Goal: Task Accomplishment & Management: Manage account settings

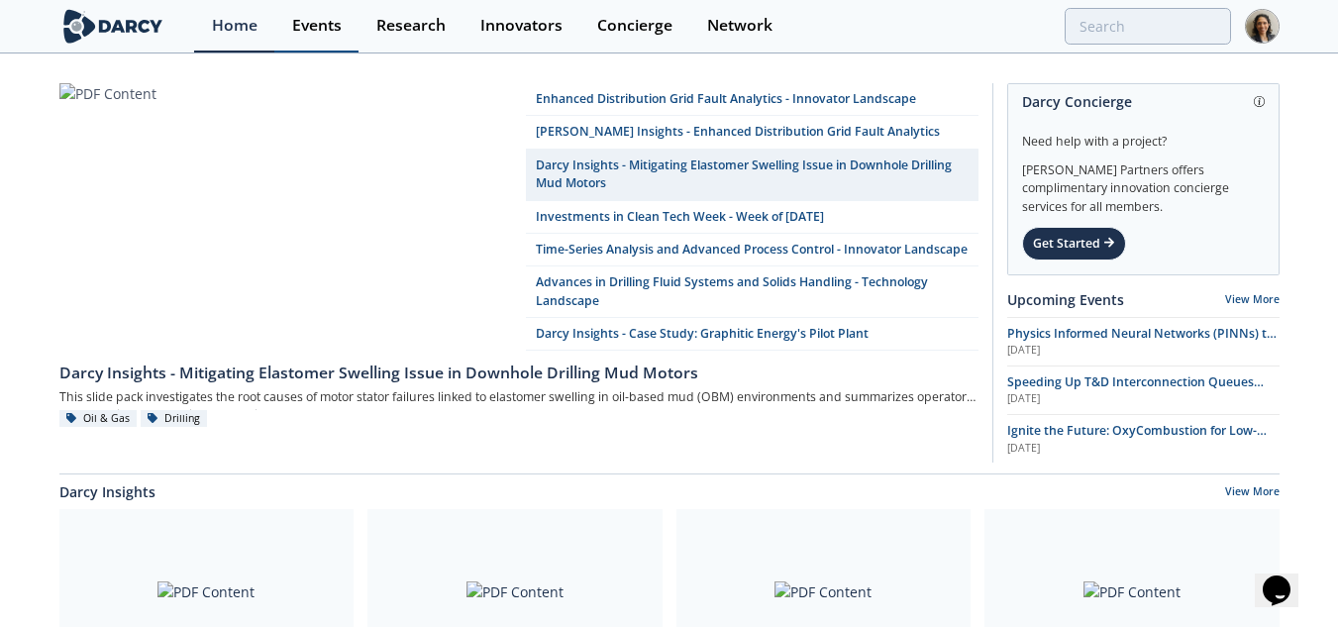
click at [307, 34] on div "Events" at bounding box center [317, 26] width 50 height 16
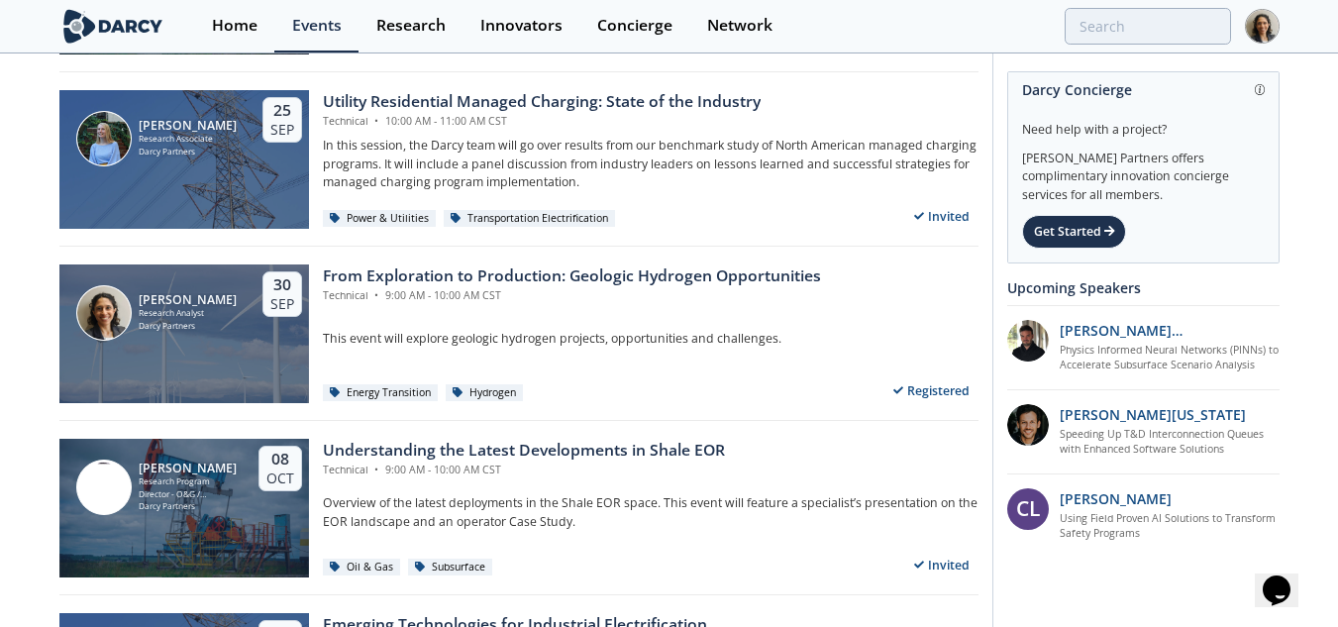
scroll to position [2377, 0]
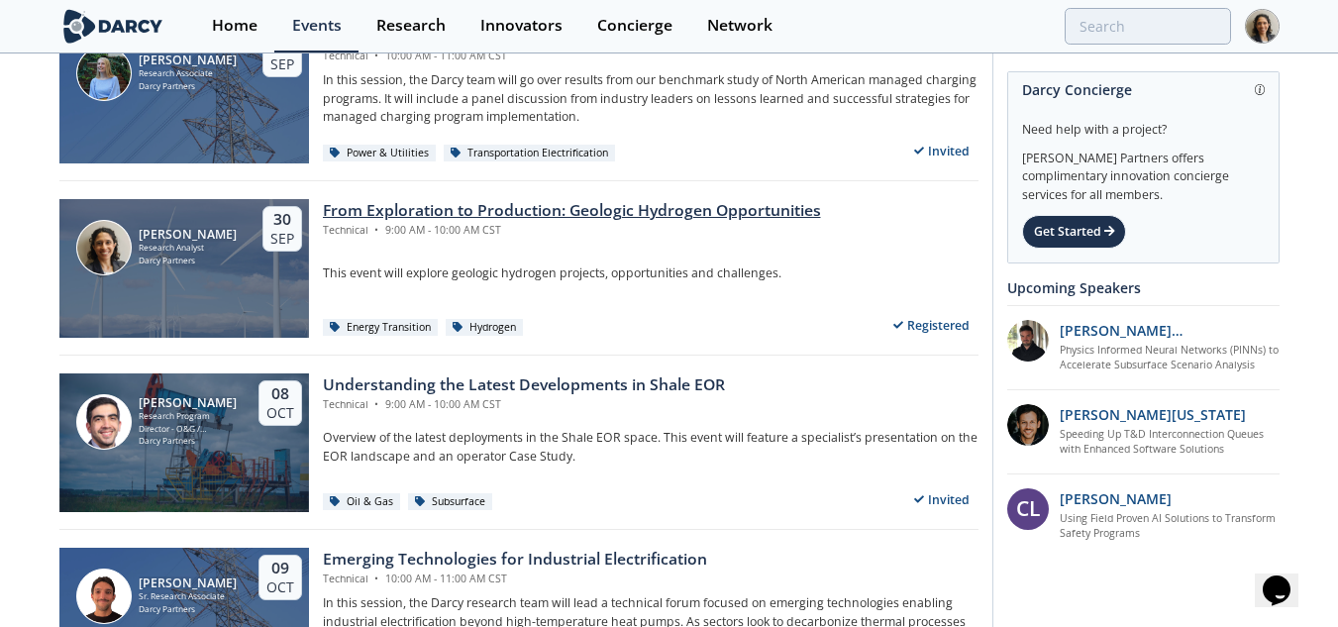
click at [758, 265] on p "This event will explore geologic hydrogen projects, opportunities and challenge…" at bounding box center [651, 273] width 656 height 18
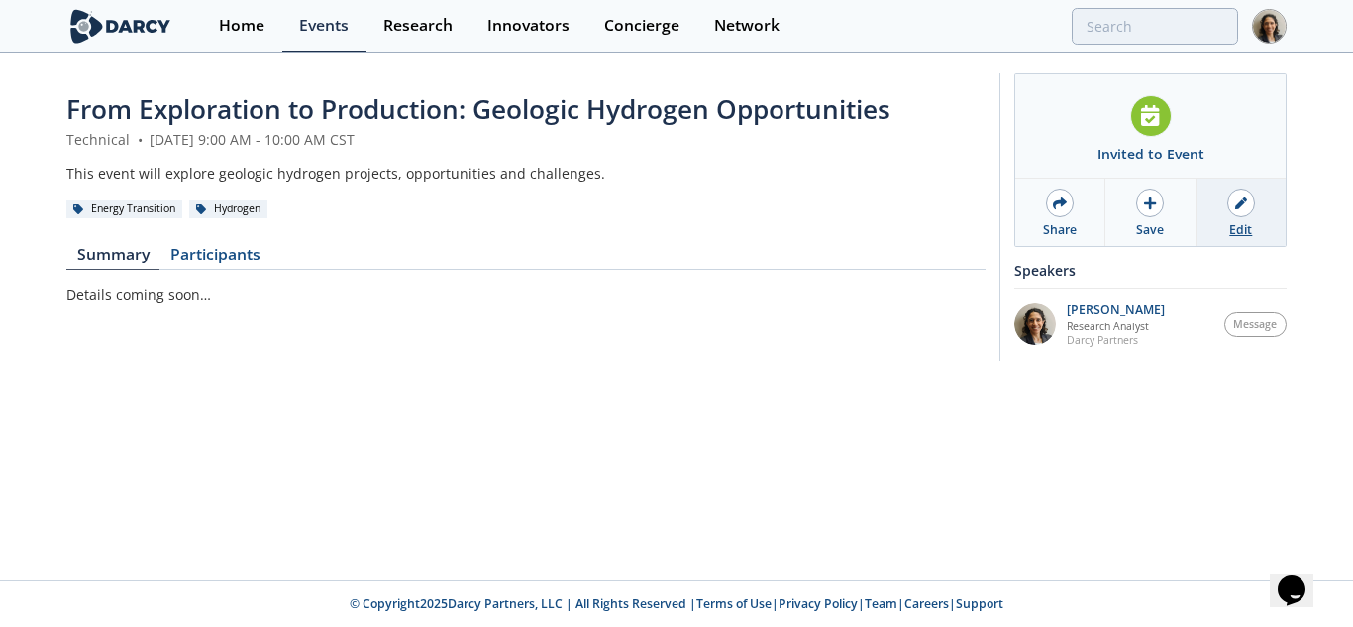
click at [1252, 232] on div "Edit" at bounding box center [1240, 230] width 23 height 18
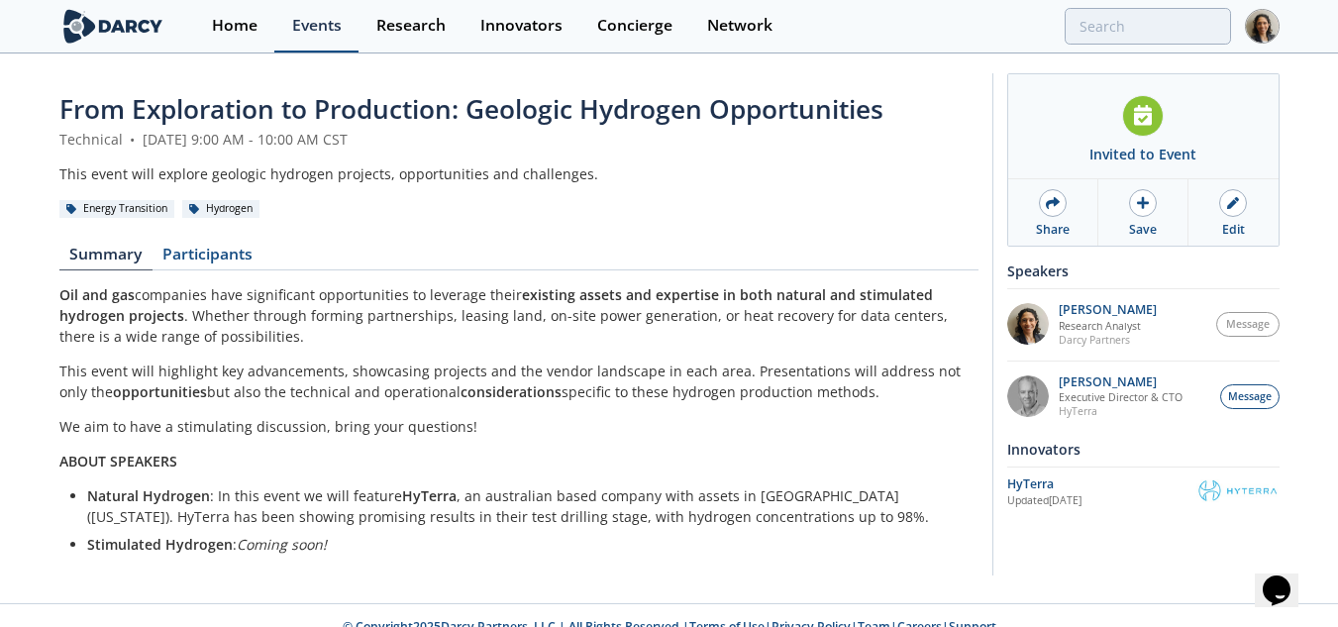
click at [310, 51] on link "Events" at bounding box center [316, 26] width 84 height 53
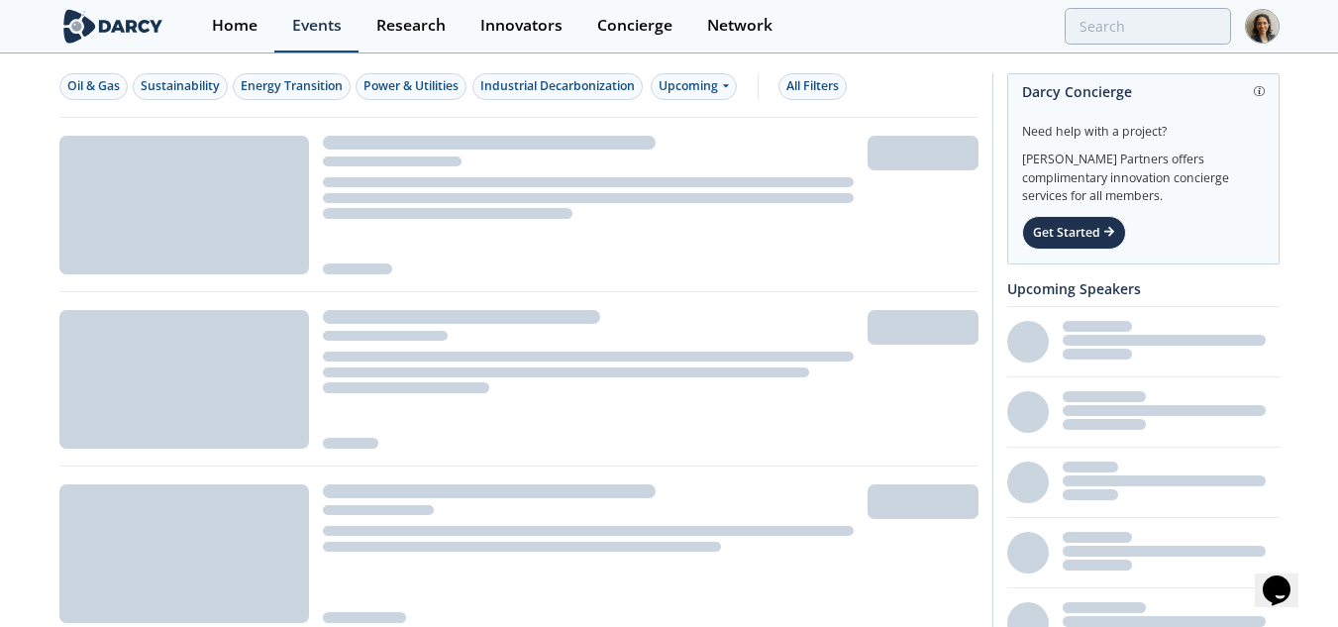
click at [315, 37] on link "Events" at bounding box center [316, 26] width 84 height 53
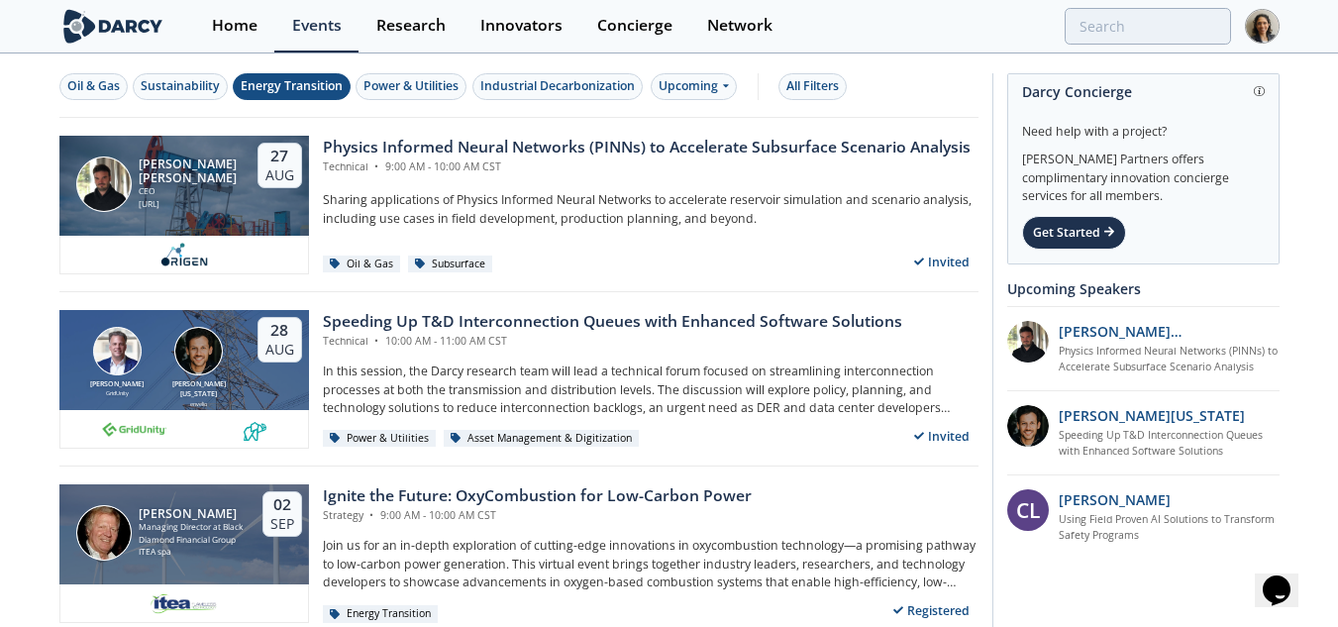
click at [299, 80] on div "Energy Transition" at bounding box center [292, 86] width 102 height 18
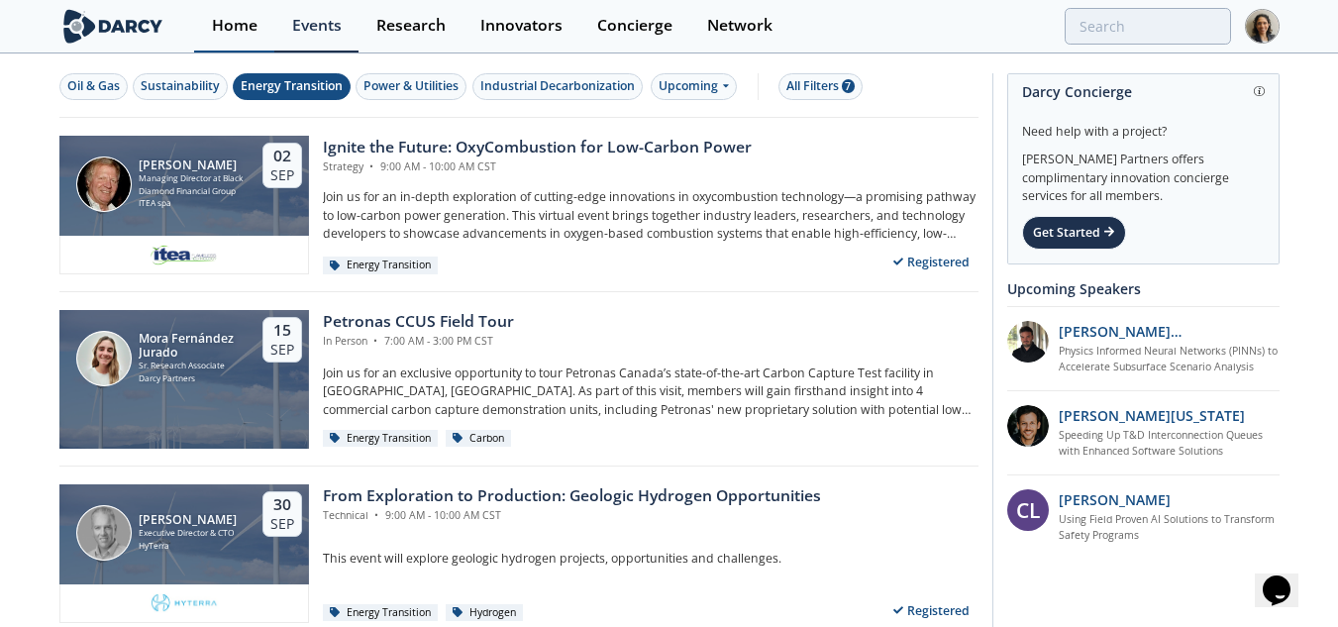
click at [232, 32] on div "Home" at bounding box center [235, 26] width 46 height 16
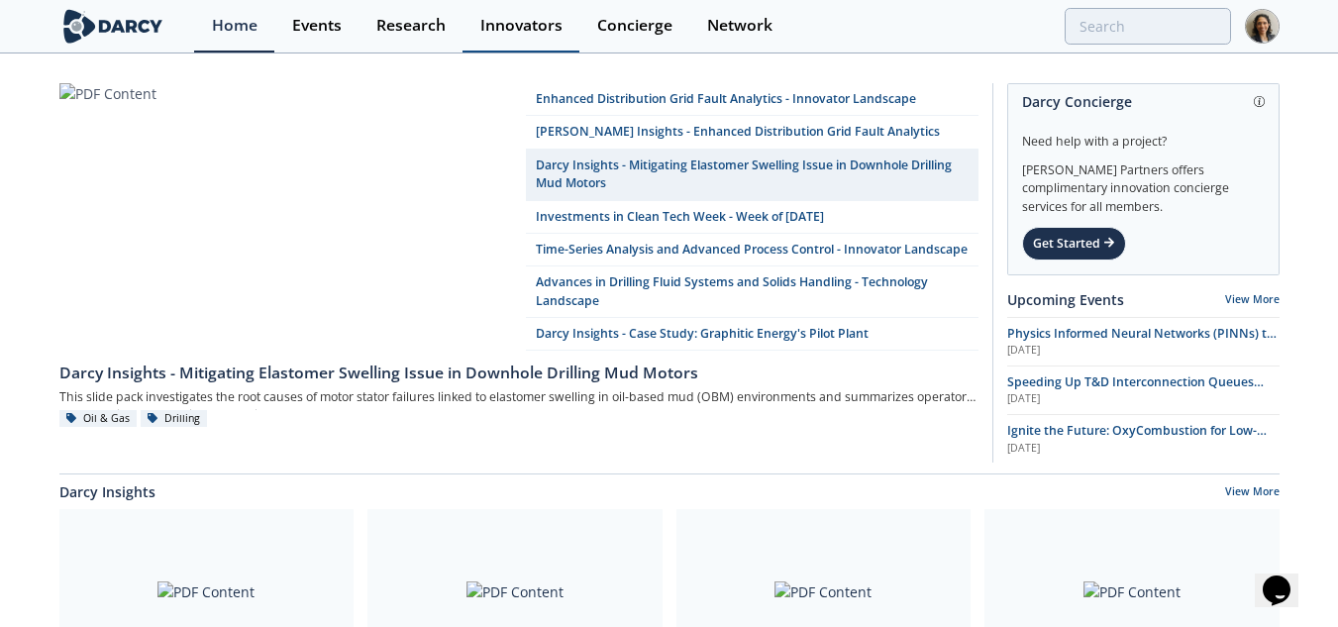
click at [475, 39] on link "Innovators" at bounding box center [521, 26] width 117 height 53
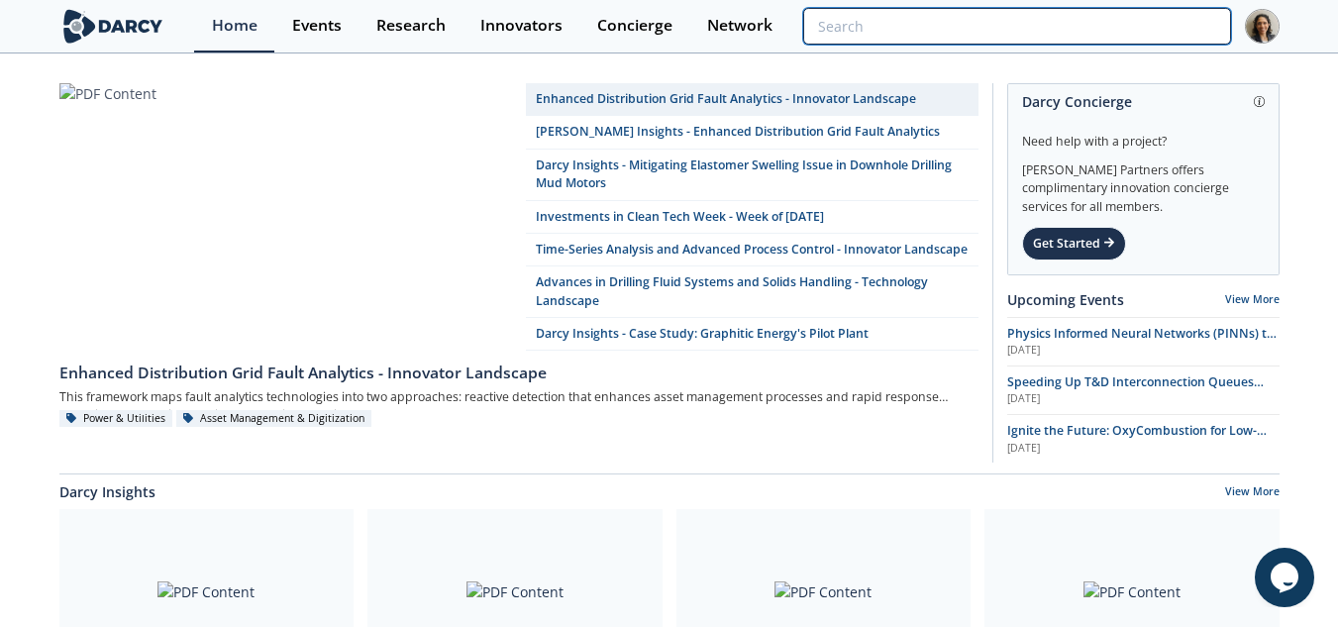
click at [1125, 27] on input "search" at bounding box center [1016, 26] width 427 height 37
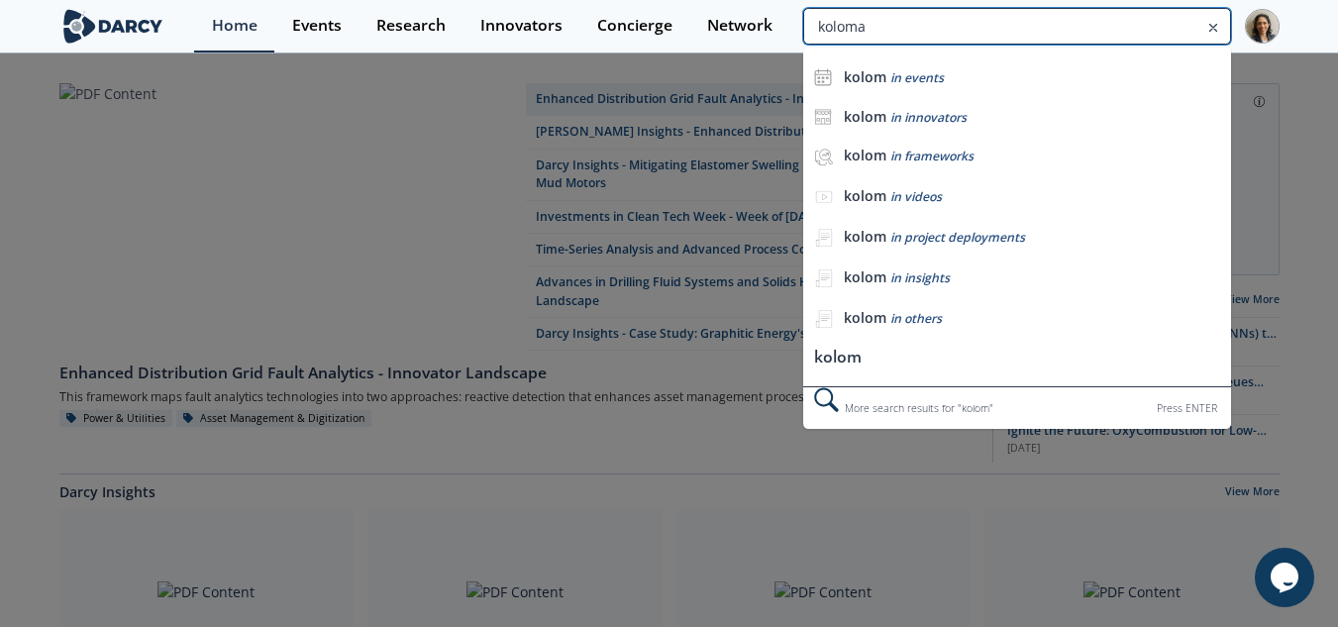
type input "koloma"
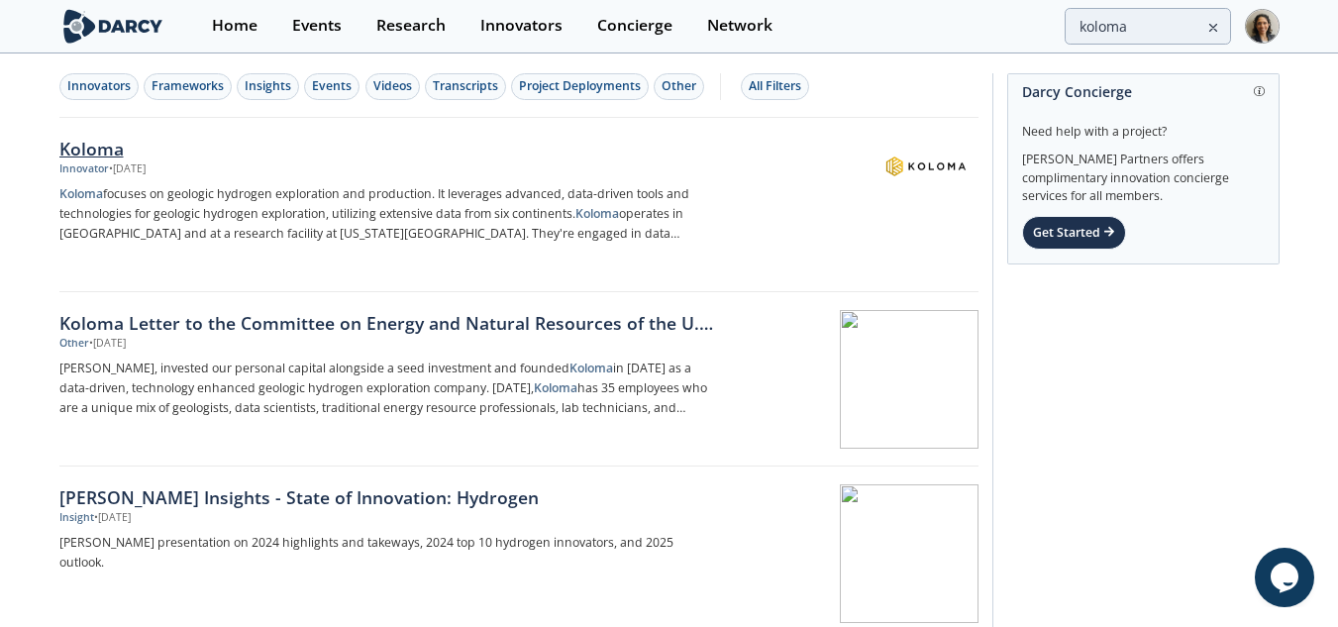
click at [725, 201] on div "Koloma Innovator • Dec 26, 2024 Koloma focuses on geologic hydrogen exploration…" at bounding box center [394, 205] width 670 height 139
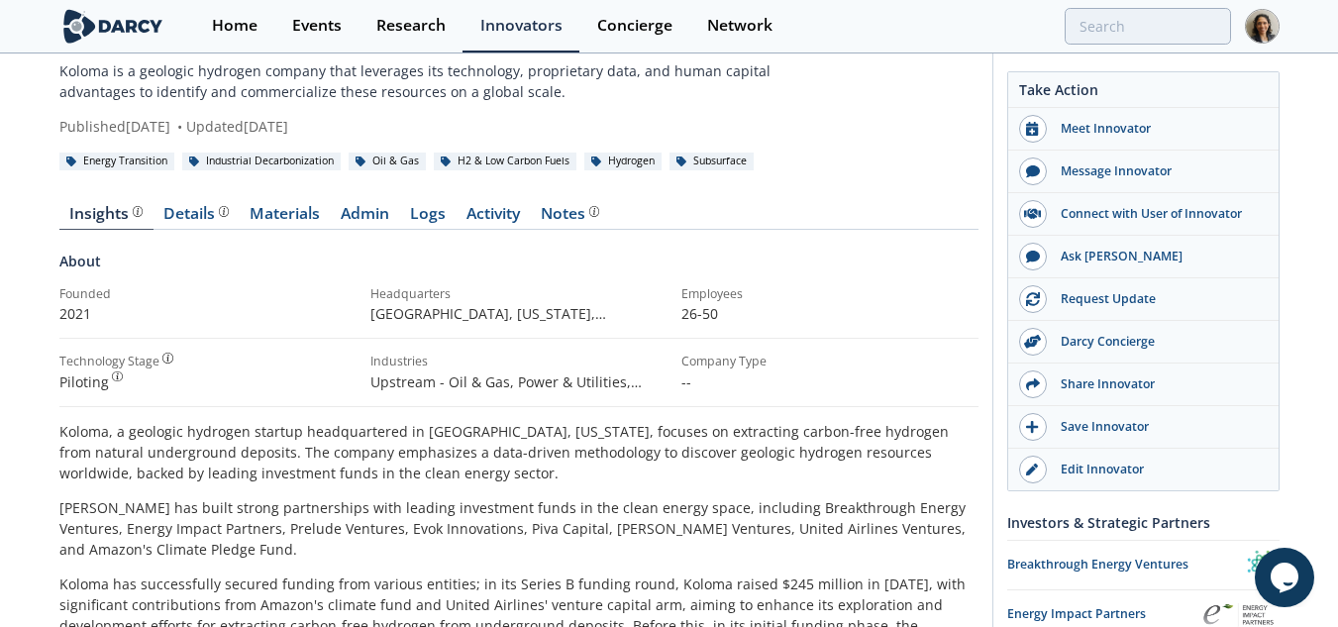
scroll to position [99, 0]
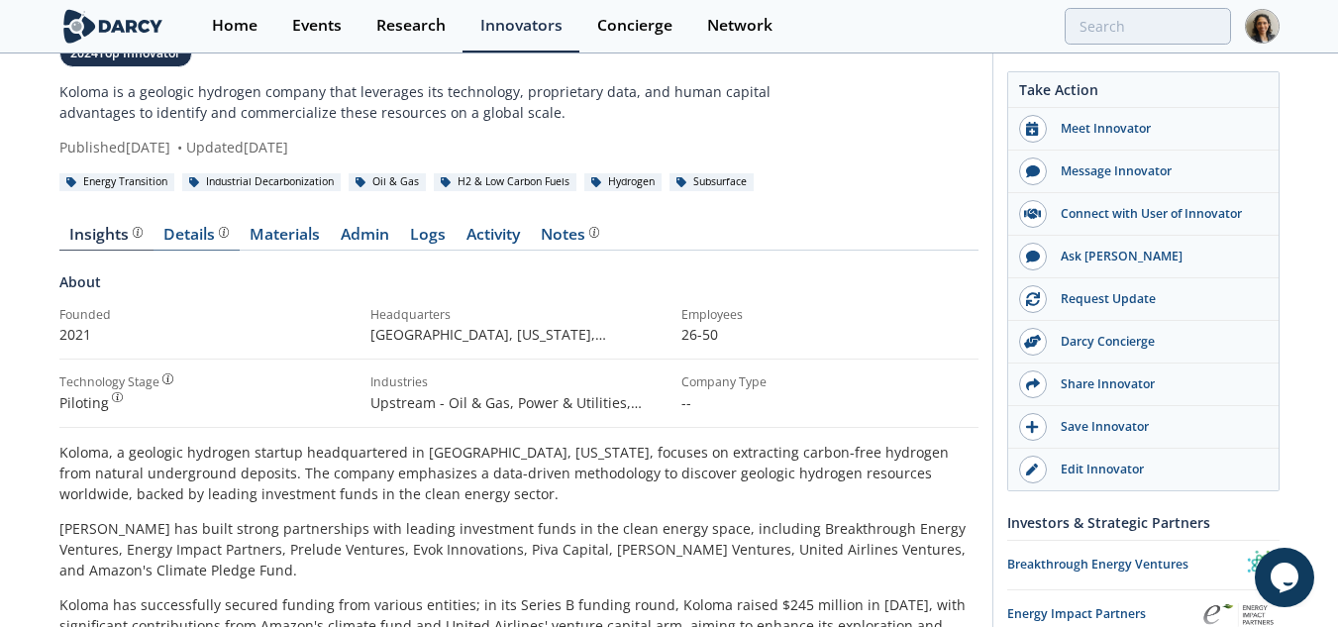
click at [205, 247] on link "Details" at bounding box center [197, 239] width 86 height 24
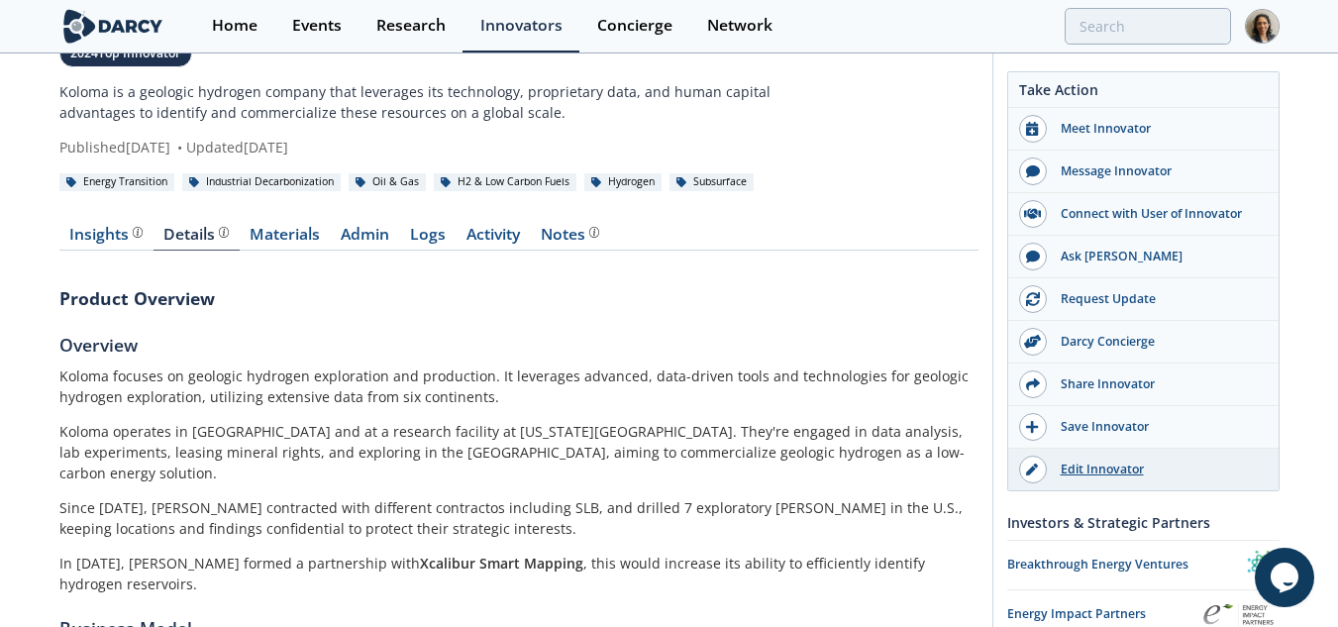
click at [1064, 469] on div "Edit Innovator" at bounding box center [1158, 470] width 222 height 18
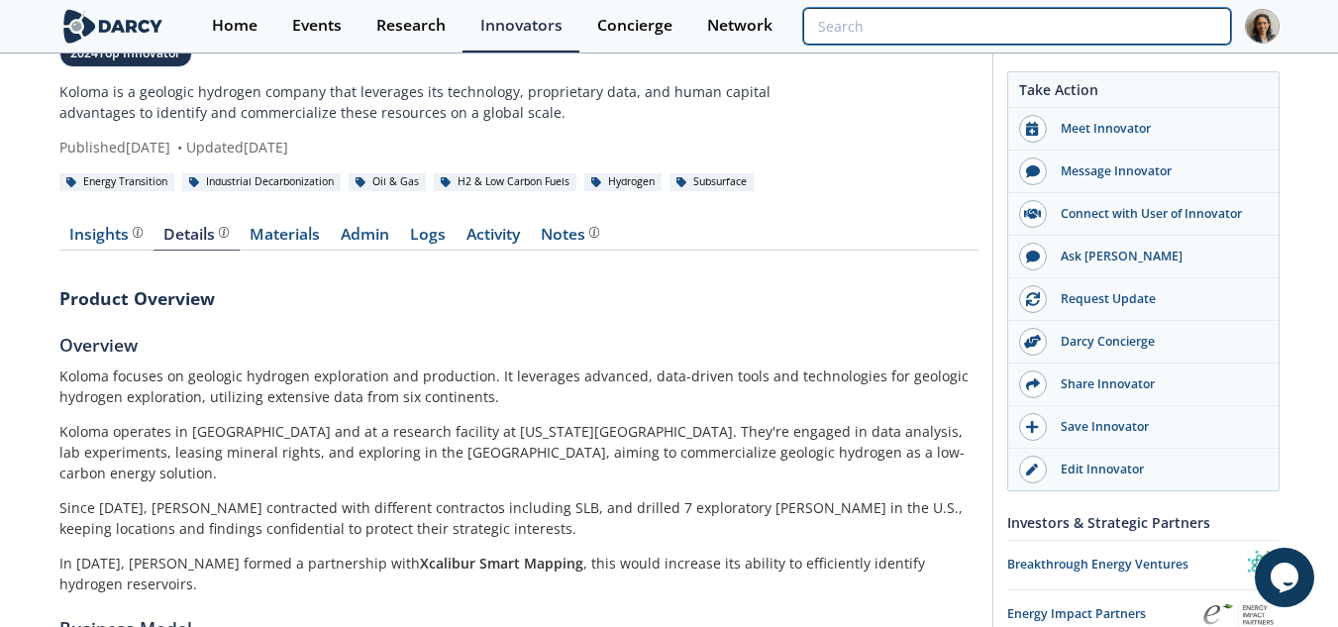
click at [1144, 19] on input "search" at bounding box center [1016, 26] width 427 height 37
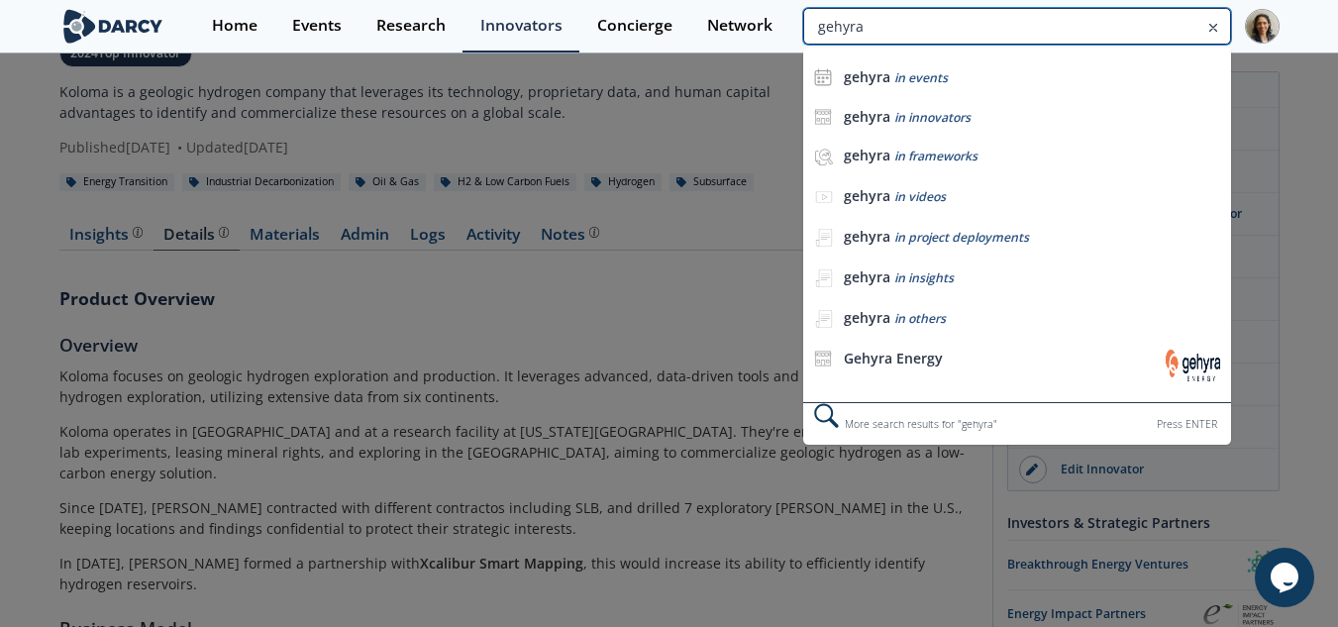
type input "gehyra"
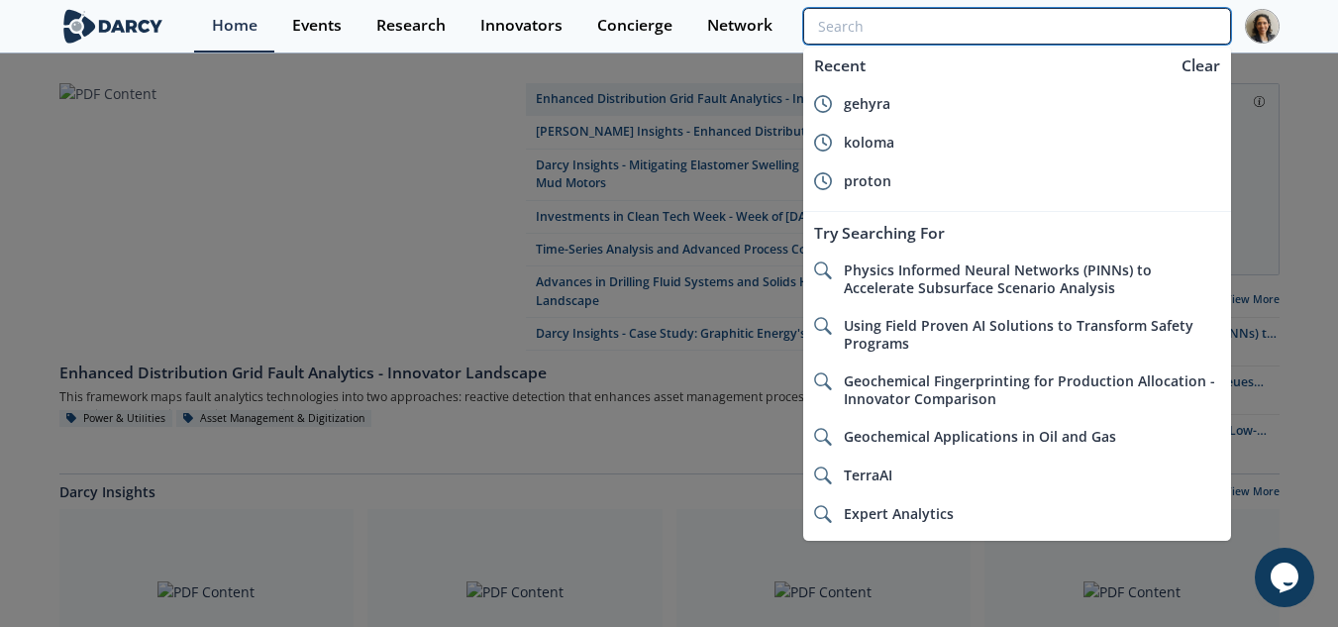
click at [1099, 21] on input "search" at bounding box center [1016, 26] width 427 height 37
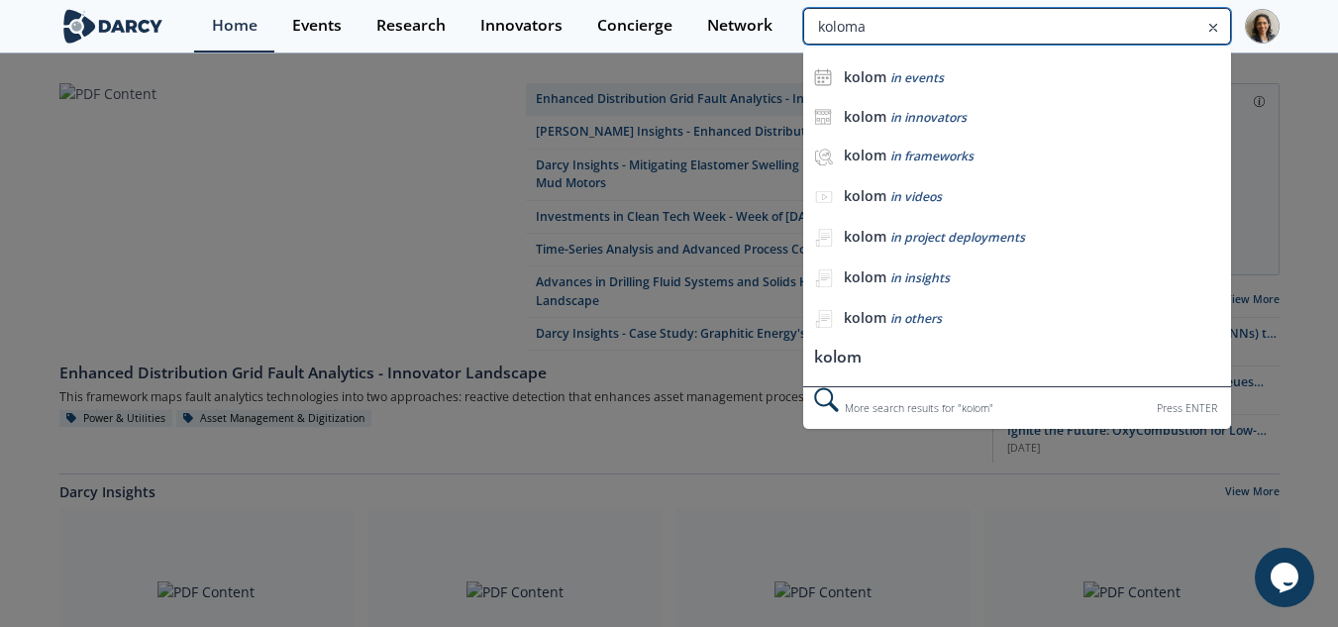
type input "koloma"
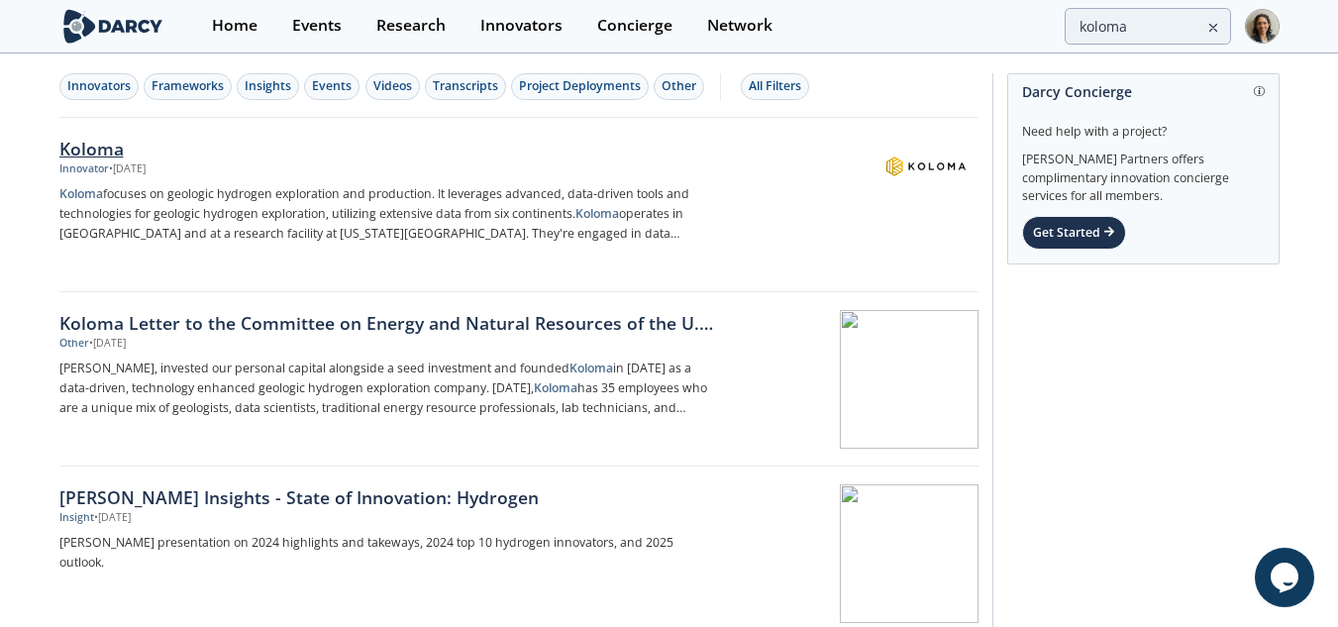
click at [504, 131] on link "Koloma Innovator • Dec 26, 2024 Koloma focuses on geologic hydrogen exploration…" at bounding box center [518, 205] width 919 height 174
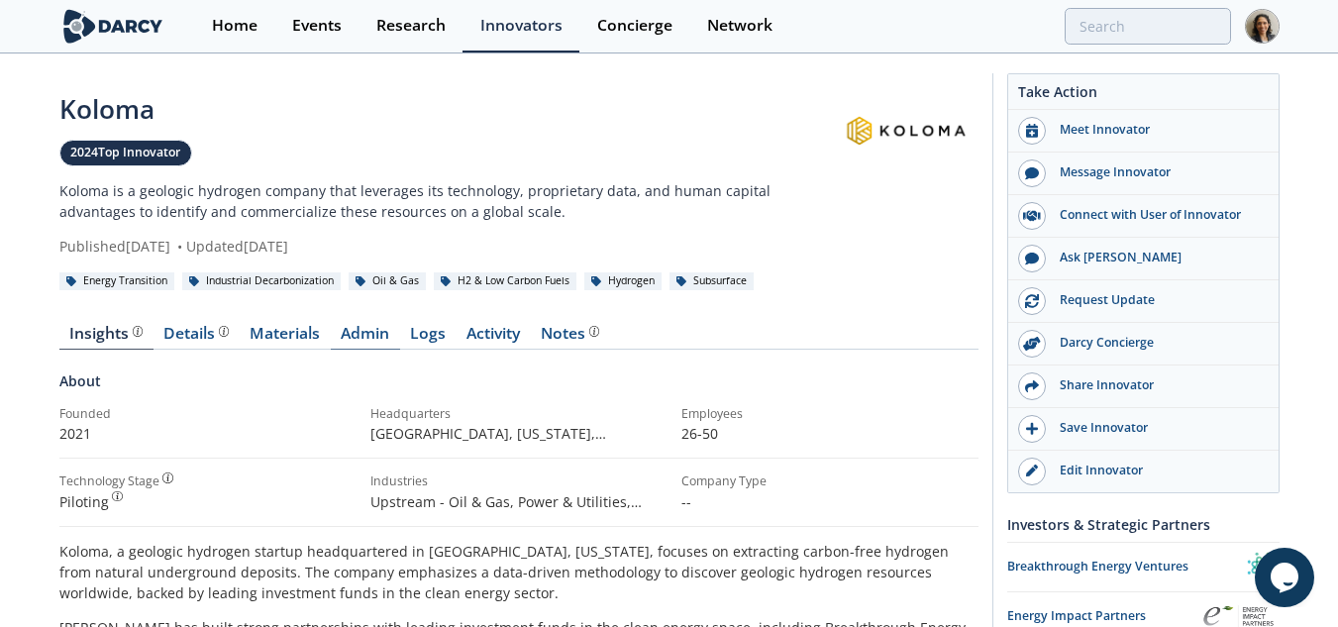
click at [361, 340] on link "Admin" at bounding box center [365, 338] width 69 height 24
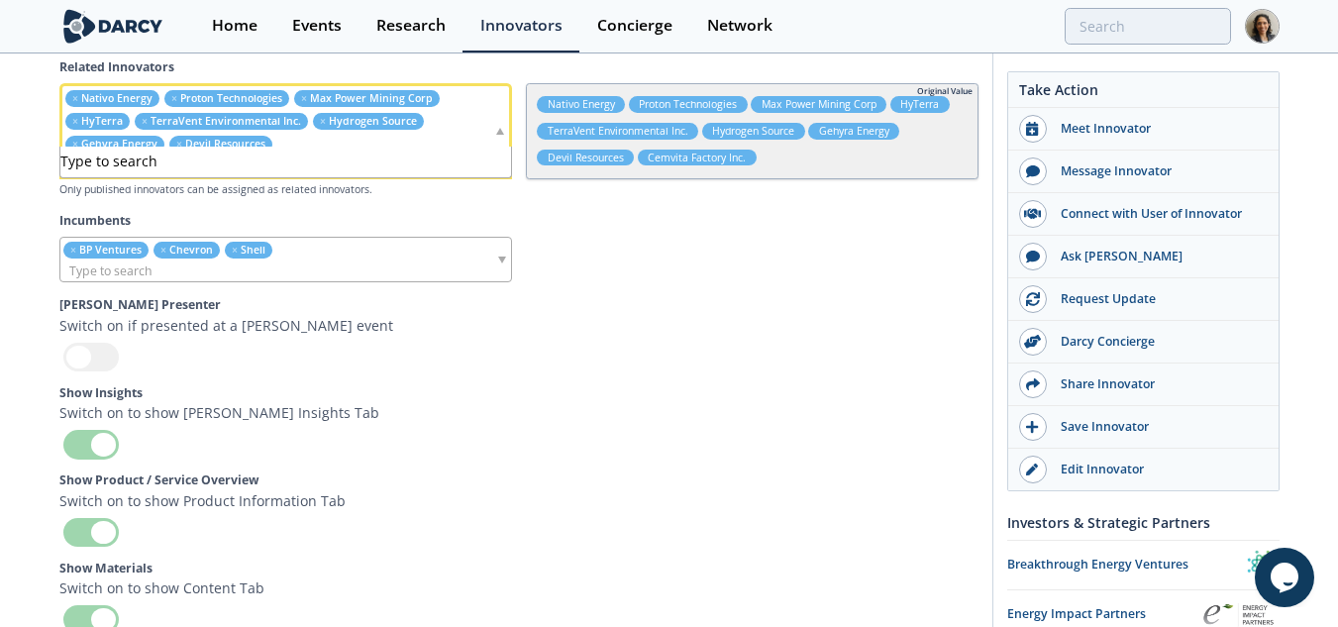
scroll to position [6873, 0]
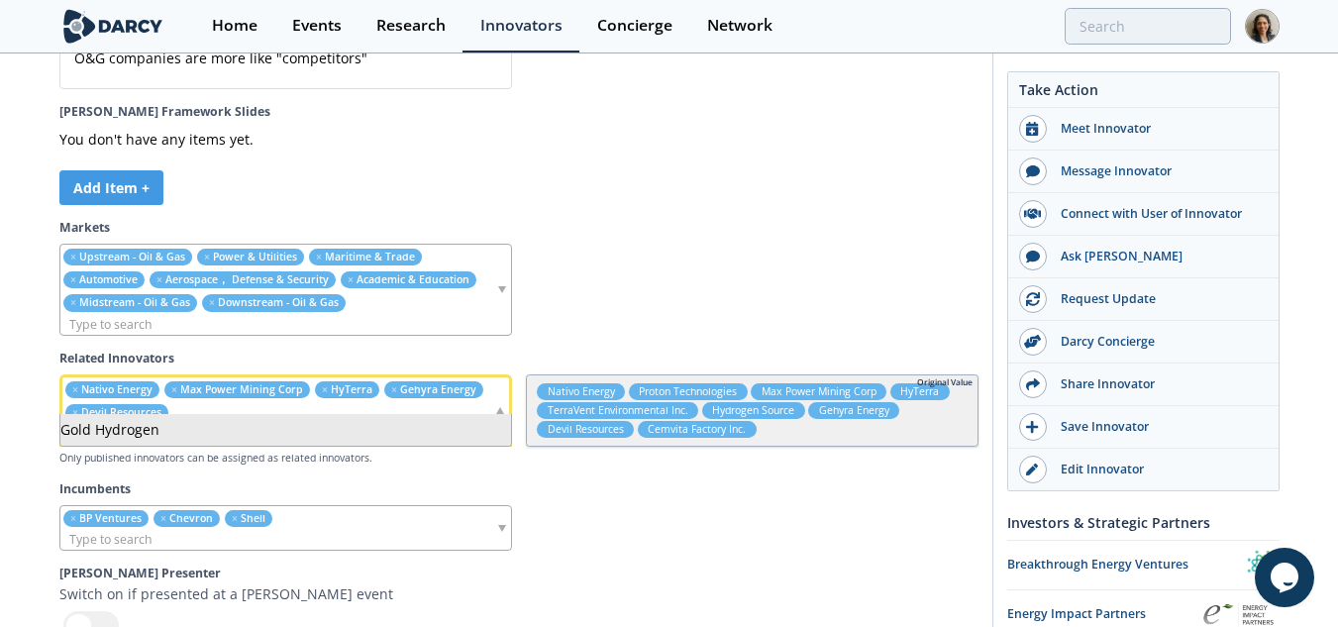
type input "gold hydr"
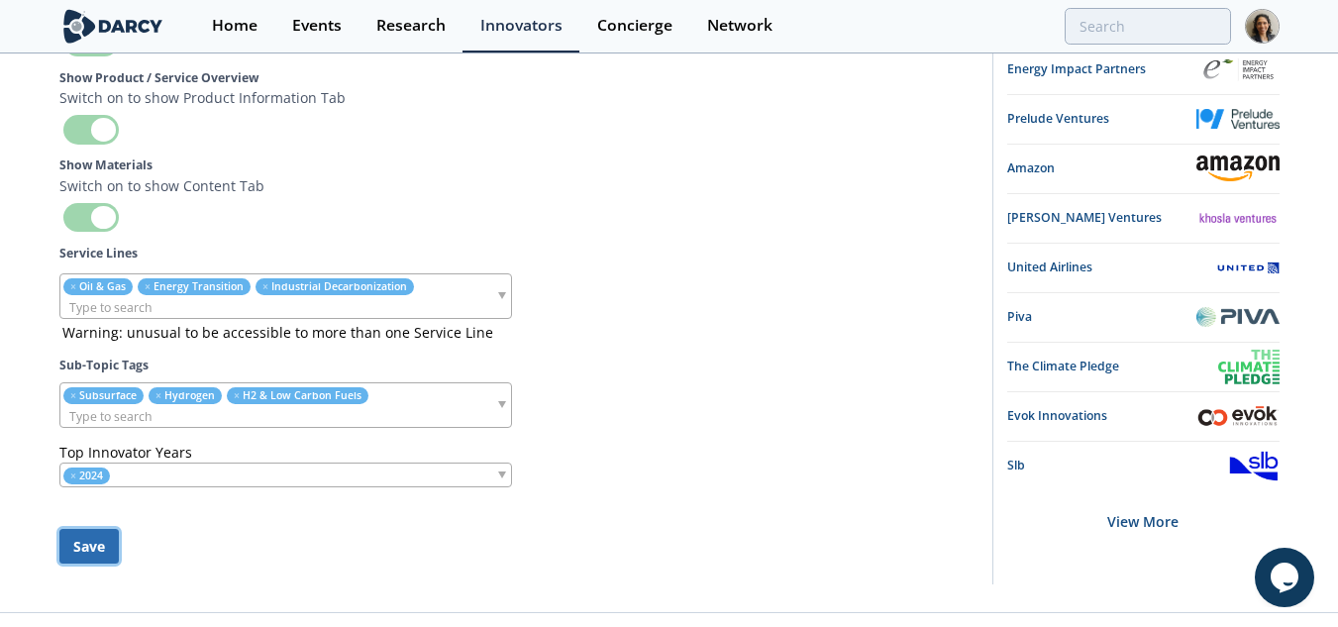
click at [108, 529] on button "Save" at bounding box center [88, 546] width 59 height 35
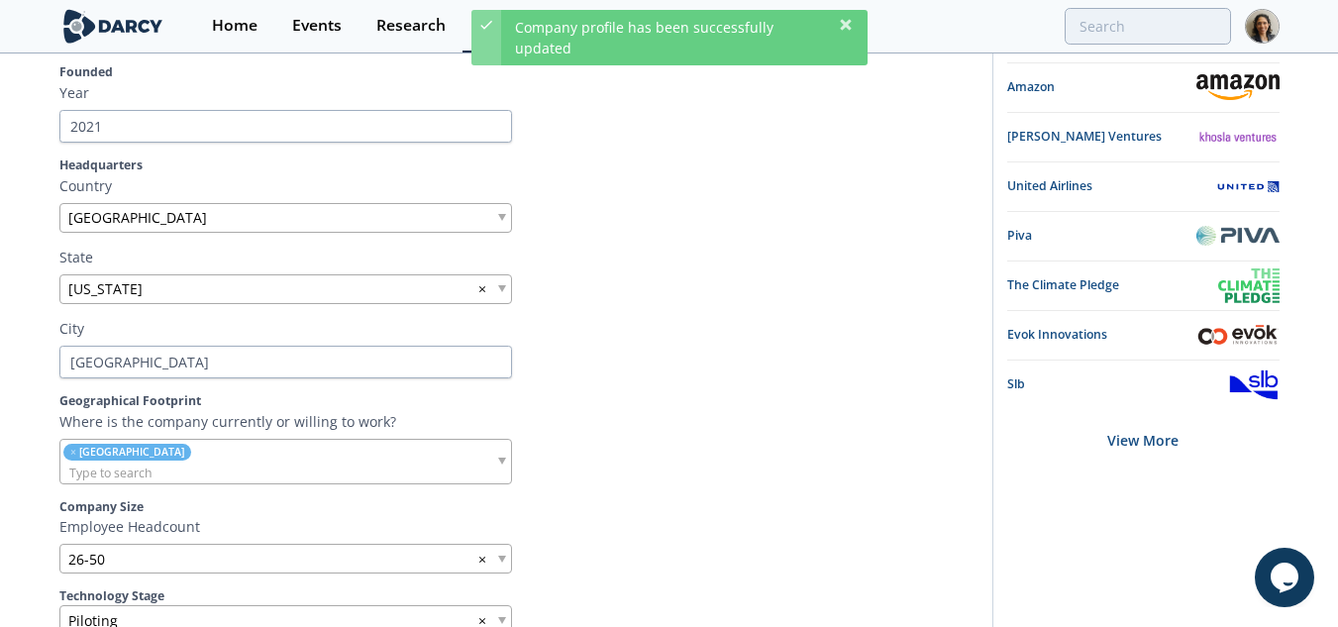
scroll to position [0, 0]
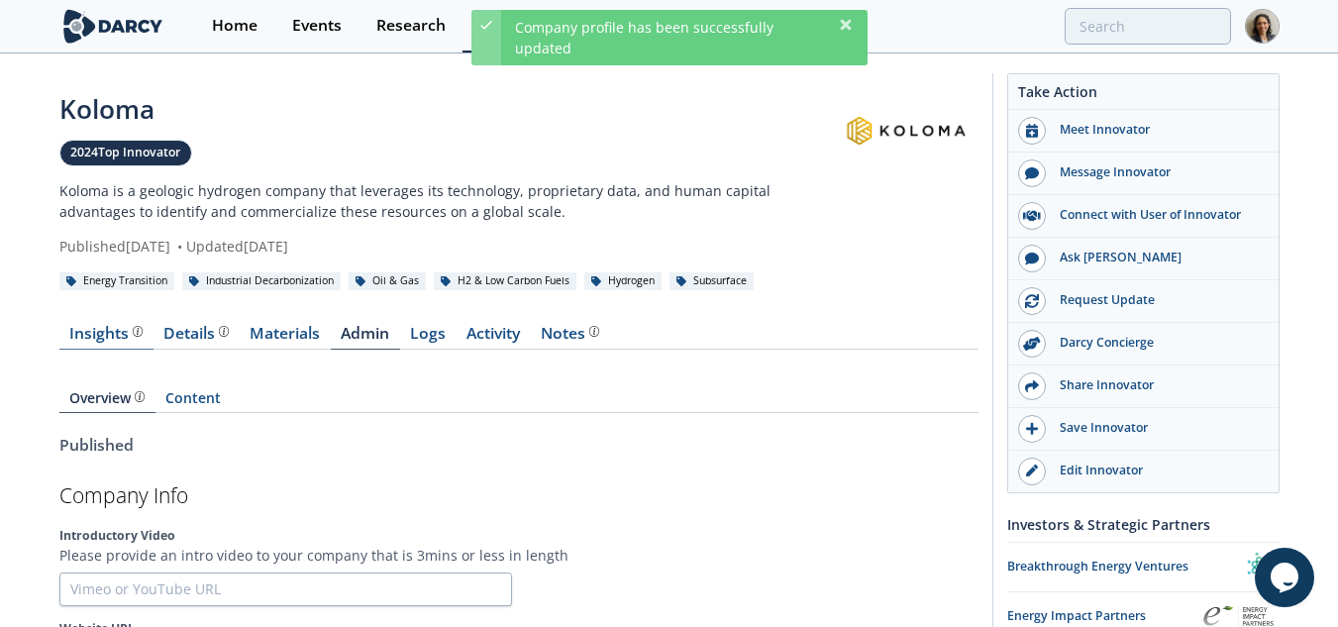
click at [112, 333] on div "Insights" at bounding box center [105, 334] width 73 height 16
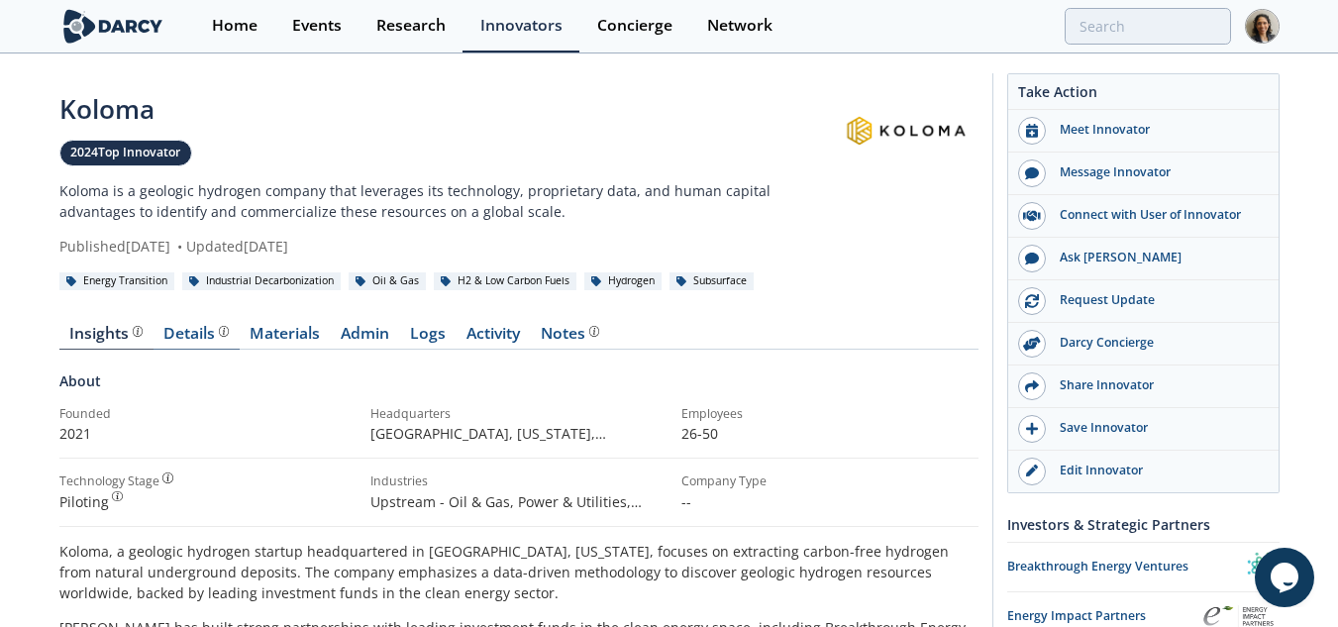
click at [184, 332] on div "Details" at bounding box center [195, 334] width 65 height 16
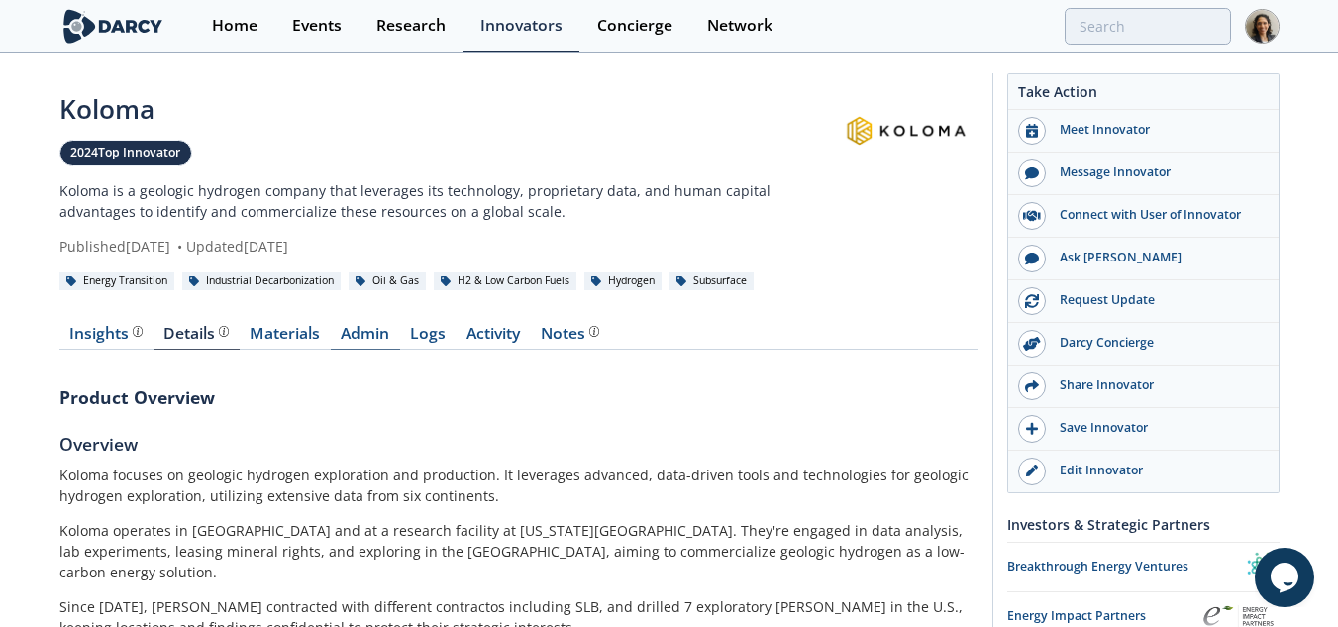
click at [367, 330] on link "Admin" at bounding box center [365, 338] width 69 height 24
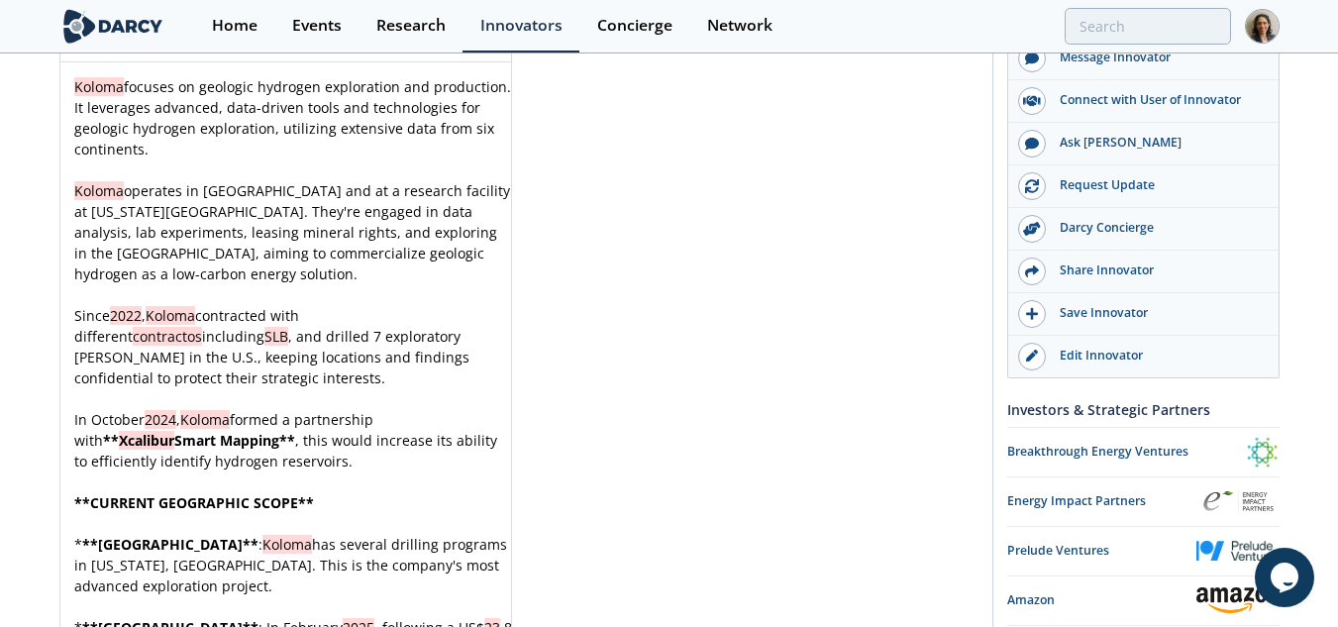
scroll to position [2843, 0]
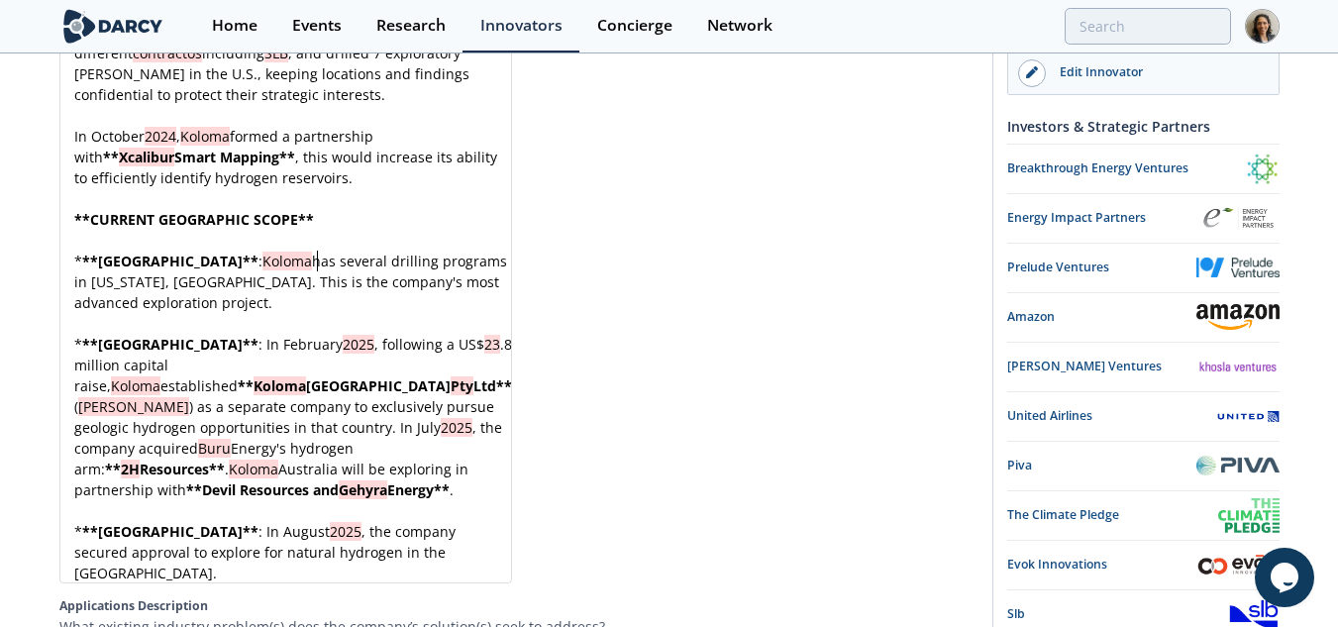
click at [318, 261] on div "Koloma focuses on geologic hydrogen exploration and production. It leverages ad…" at bounding box center [293, 188] width 446 height 790
type textarea "several"
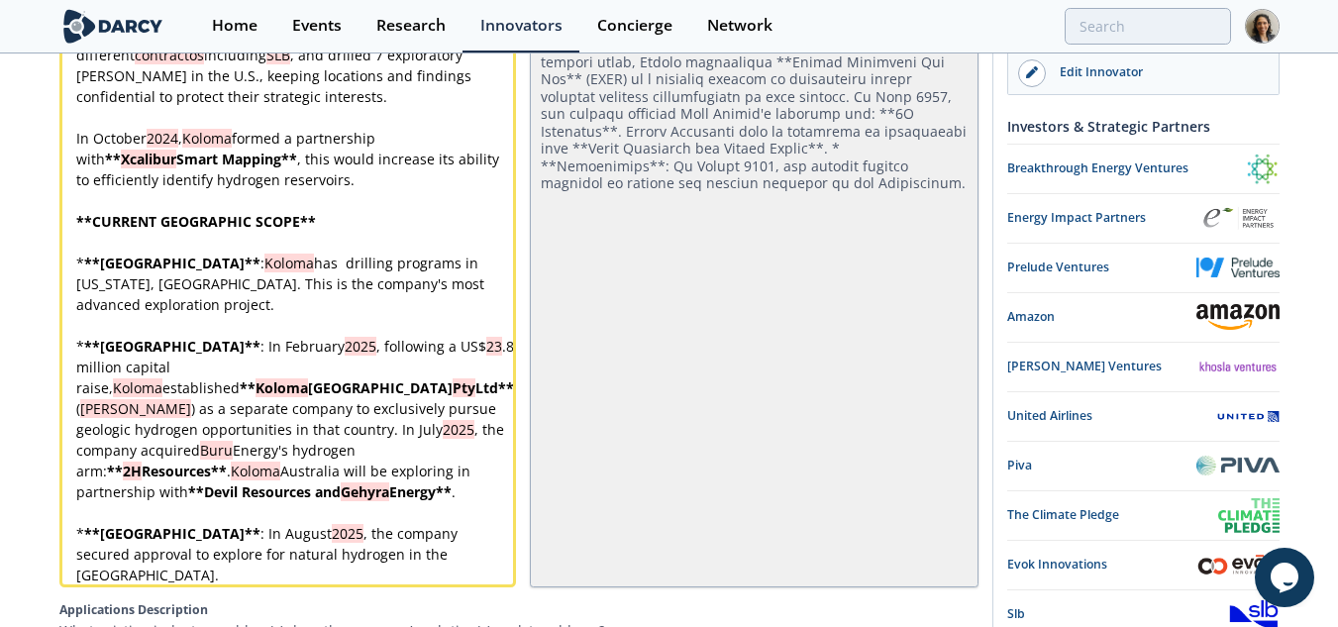
scroll to position [0, 0]
click at [307, 265] on div "xxxxxxxxxx Koloma focuses on geologic hydrogen exploration and production. It l…" at bounding box center [295, 190] width 446 height 790
type textarea "drilling"
type textarea "programs"
click at [169, 305] on pre "* ** United States ** : Koloma has exploration projects in Kansas, US. This is …" at bounding box center [295, 284] width 446 height 62
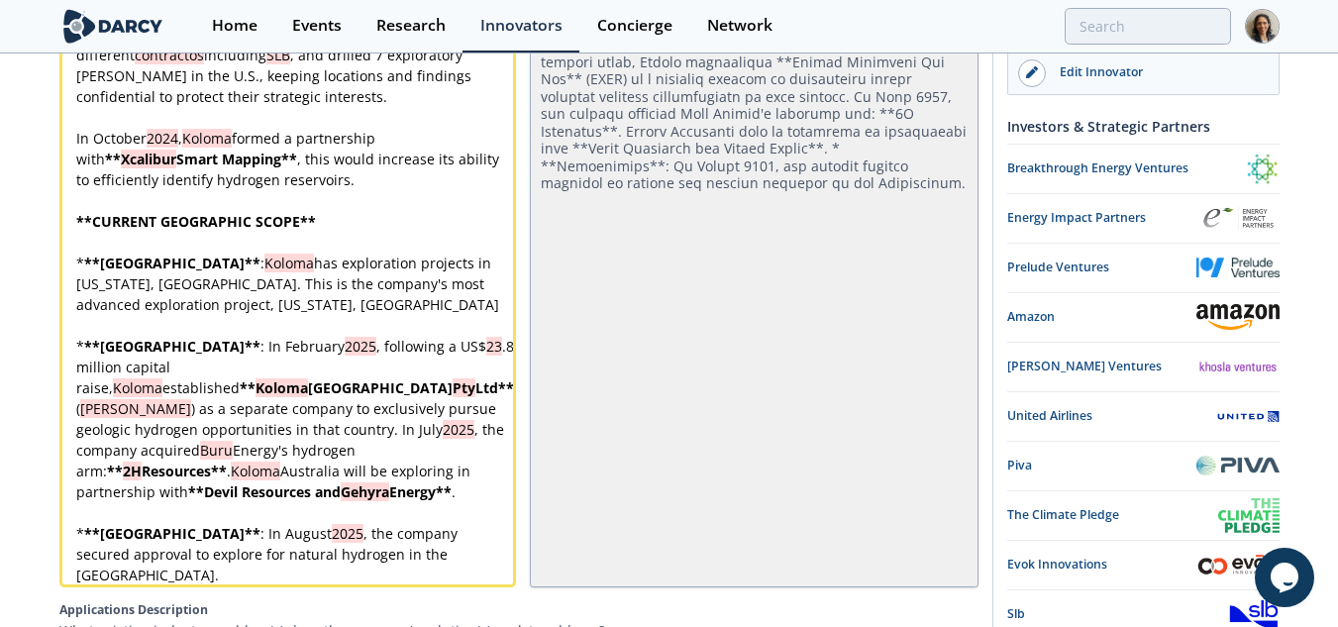
click at [130, 304] on div "xxxxxxxxxx Koloma focuses on geologic hydrogen exploration and production. It l…" at bounding box center [295, 190] width 446 height 790
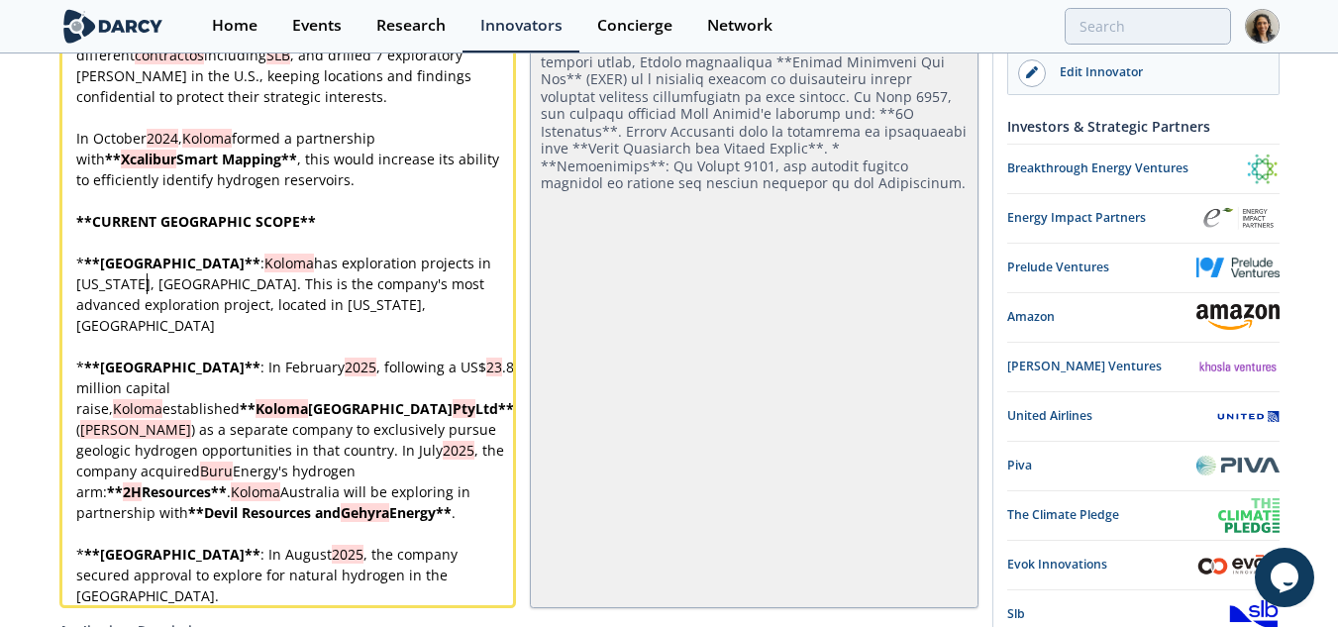
click at [148, 282] on div "xxxxxxxxxx Koloma focuses on geologic hydrogen exploration and production. It l…" at bounding box center [295, 200] width 446 height 811
type textarea "Koloma has exploration projects in Kansas, US."
drag, startPoint x: 153, startPoint y: 283, endPoint x: 222, endPoint y: 263, distance: 72.4
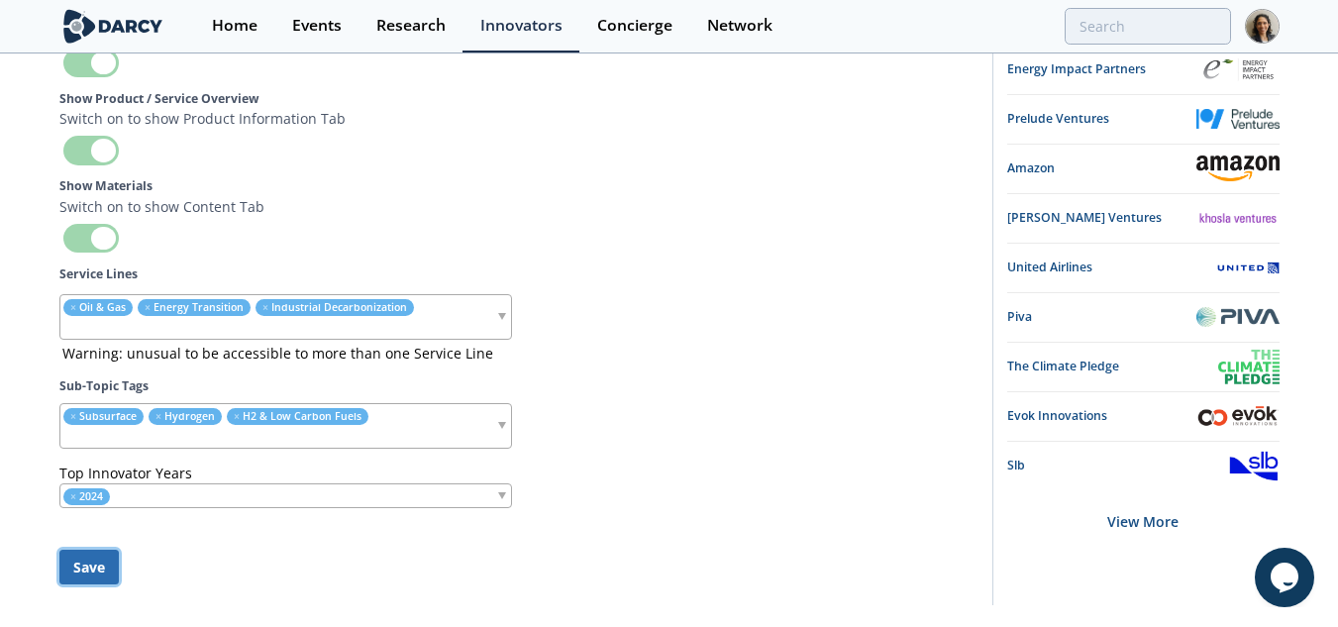
click at [106, 550] on button "Save" at bounding box center [88, 567] width 59 height 35
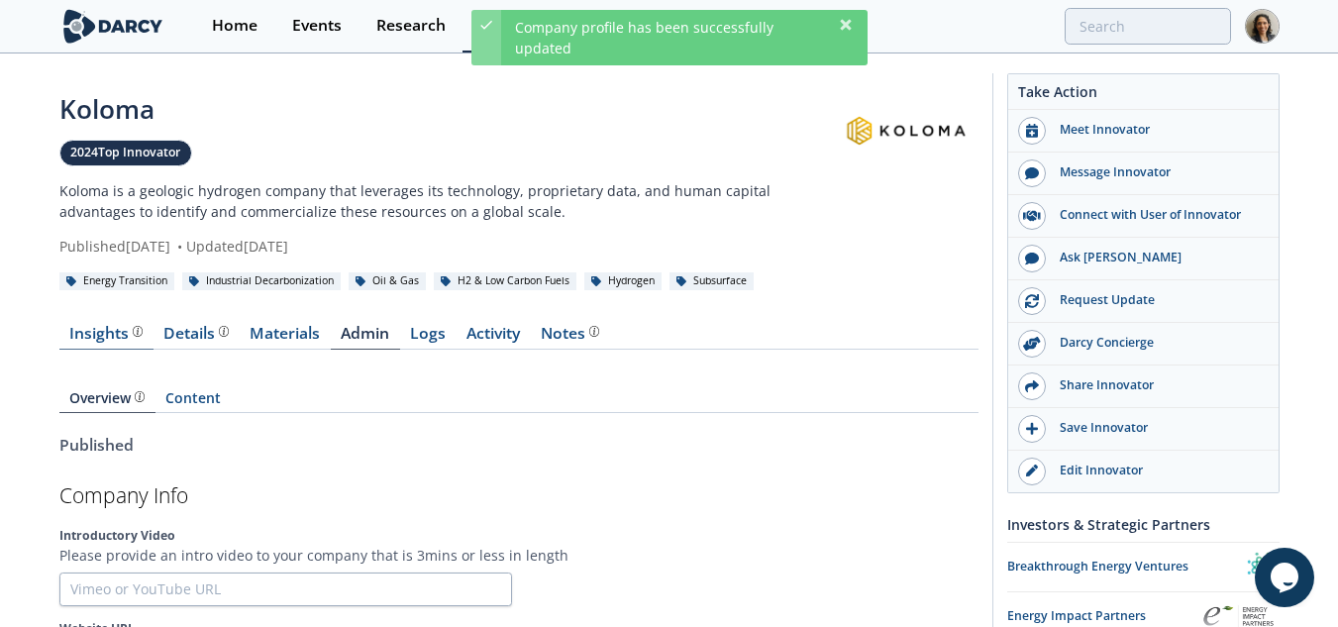
click at [99, 338] on div "Insights The Darcy Research team’s summarized opinion of the innovator, the com…" at bounding box center [105, 334] width 73 height 16
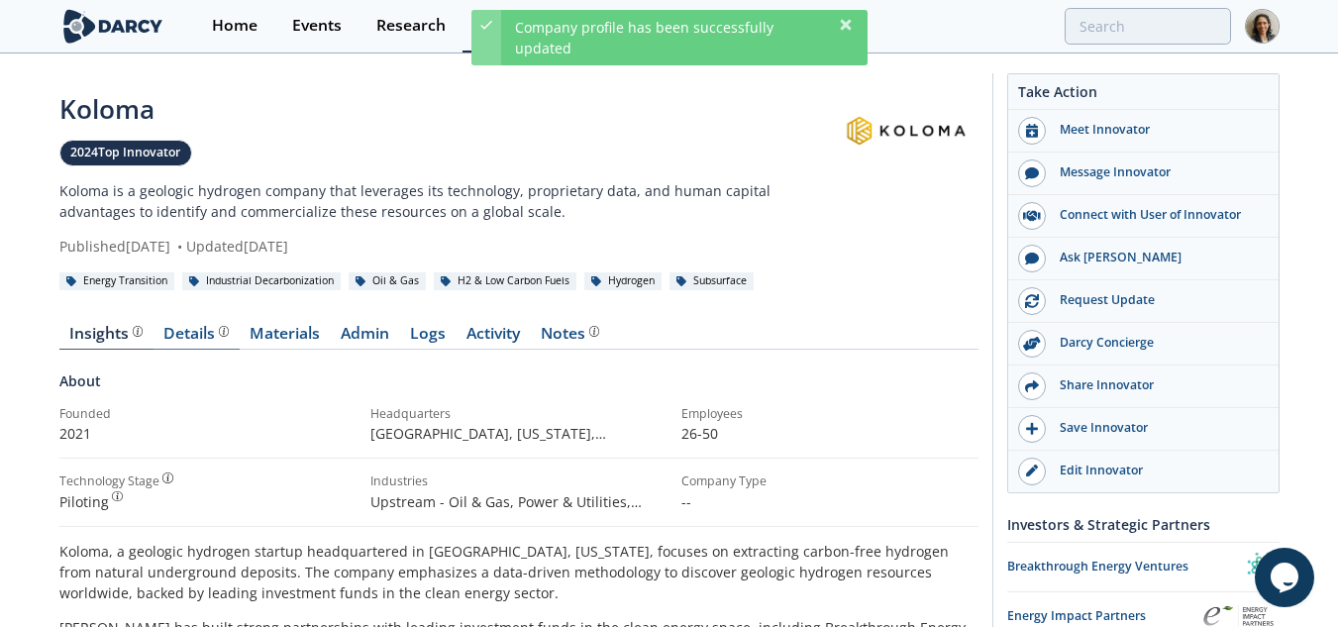
click at [182, 332] on div "Details" at bounding box center [195, 334] width 65 height 16
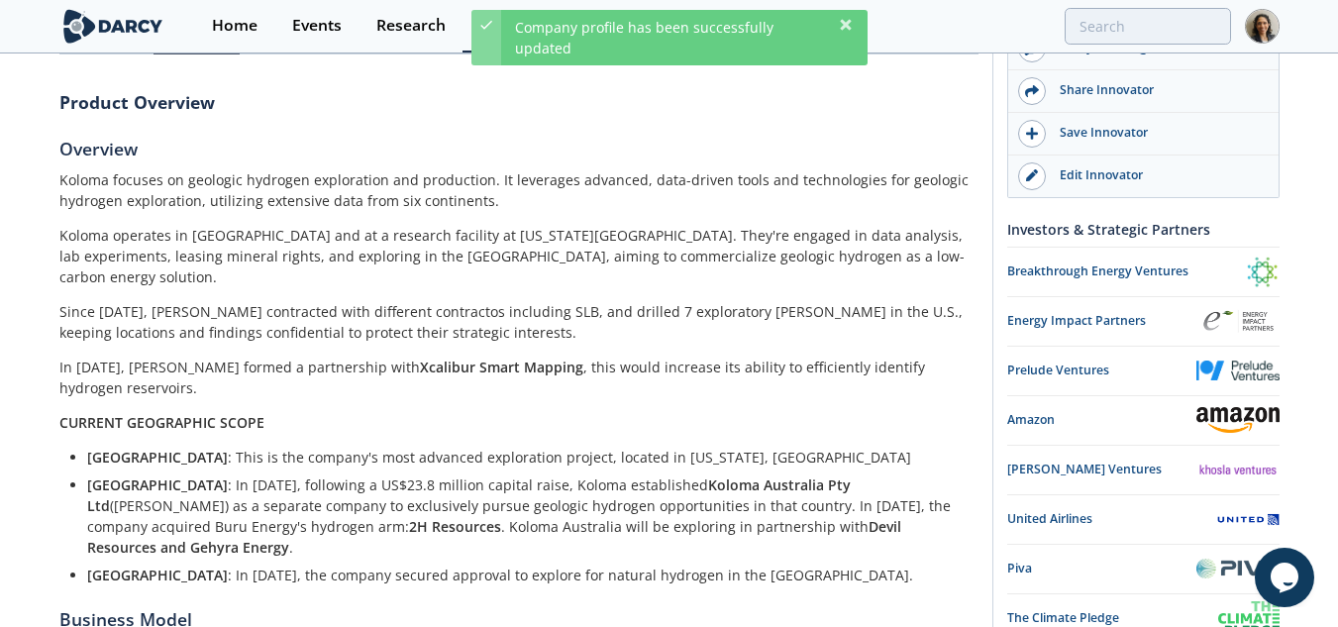
scroll to position [297, 0]
